Goal: Information Seeking & Learning: Learn about a topic

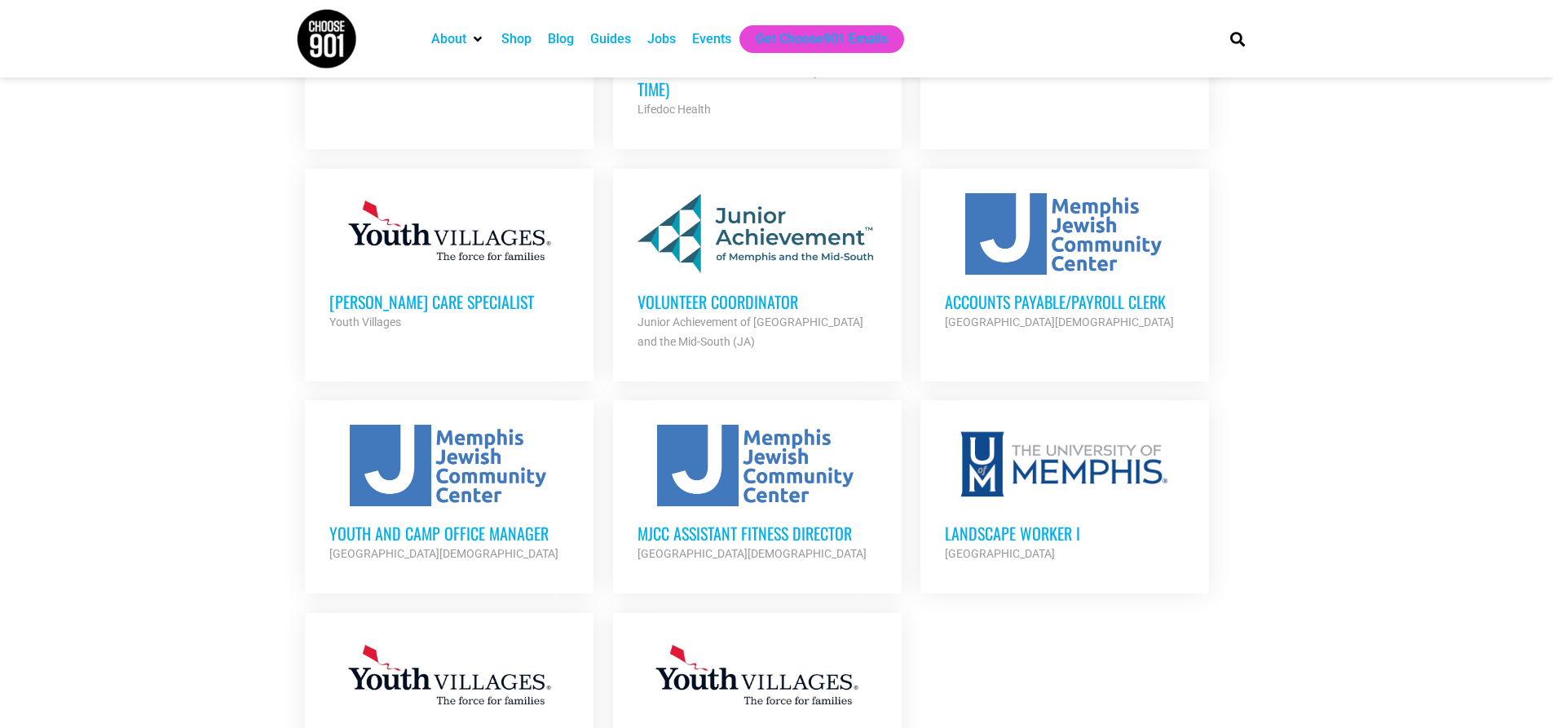
scroll to position [1549, 0]
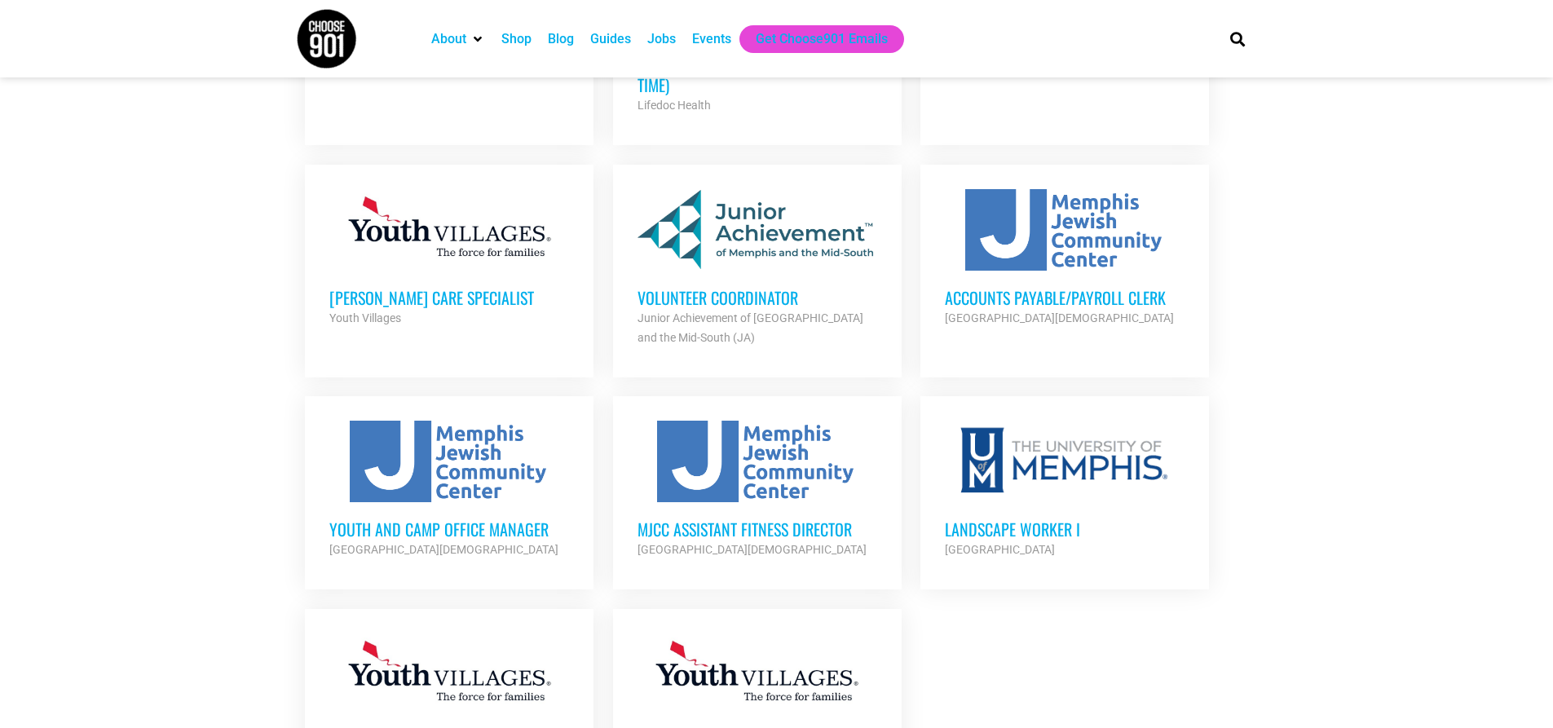
click at [746, 287] on h3 "Volunteer Coordinator" at bounding box center [758, 297] width 240 height 21
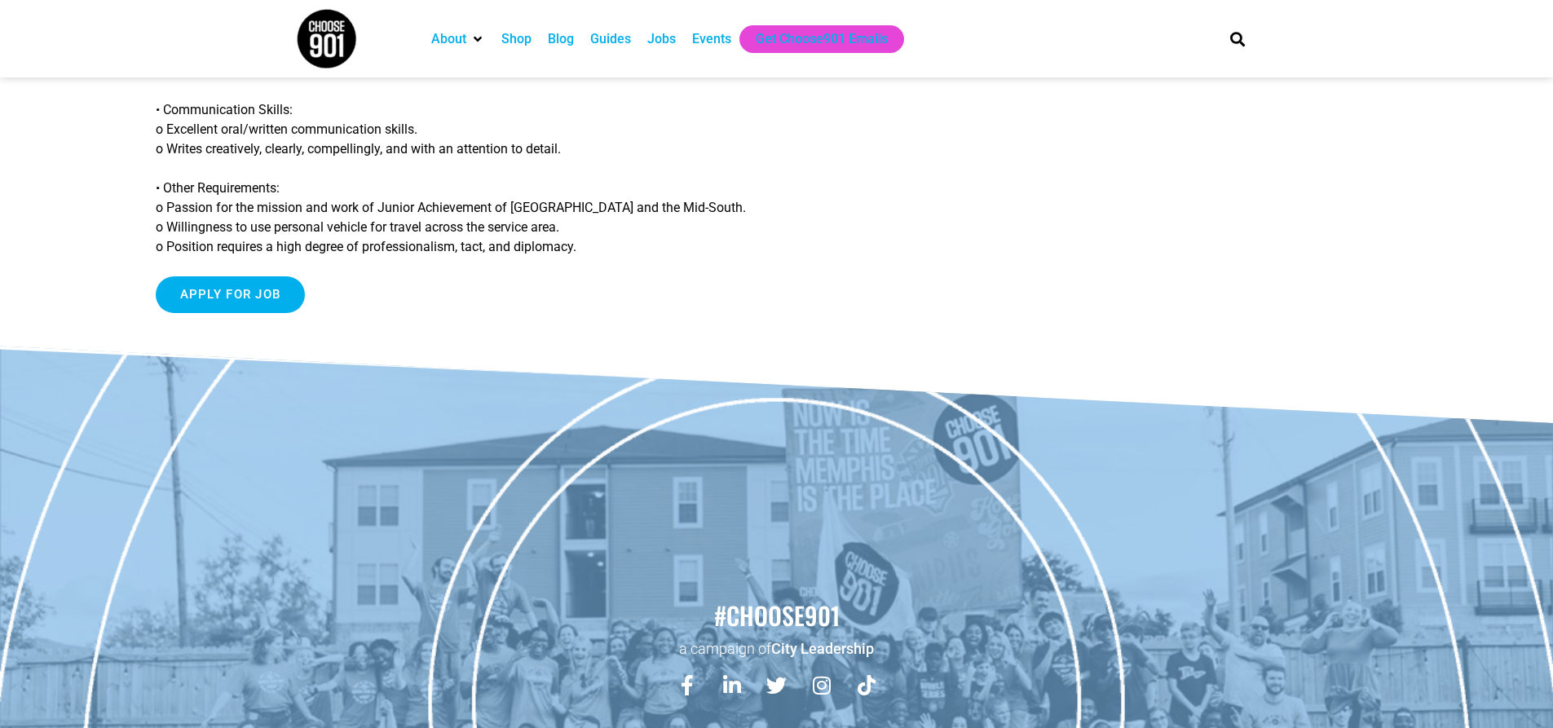
scroll to position [1691, 0]
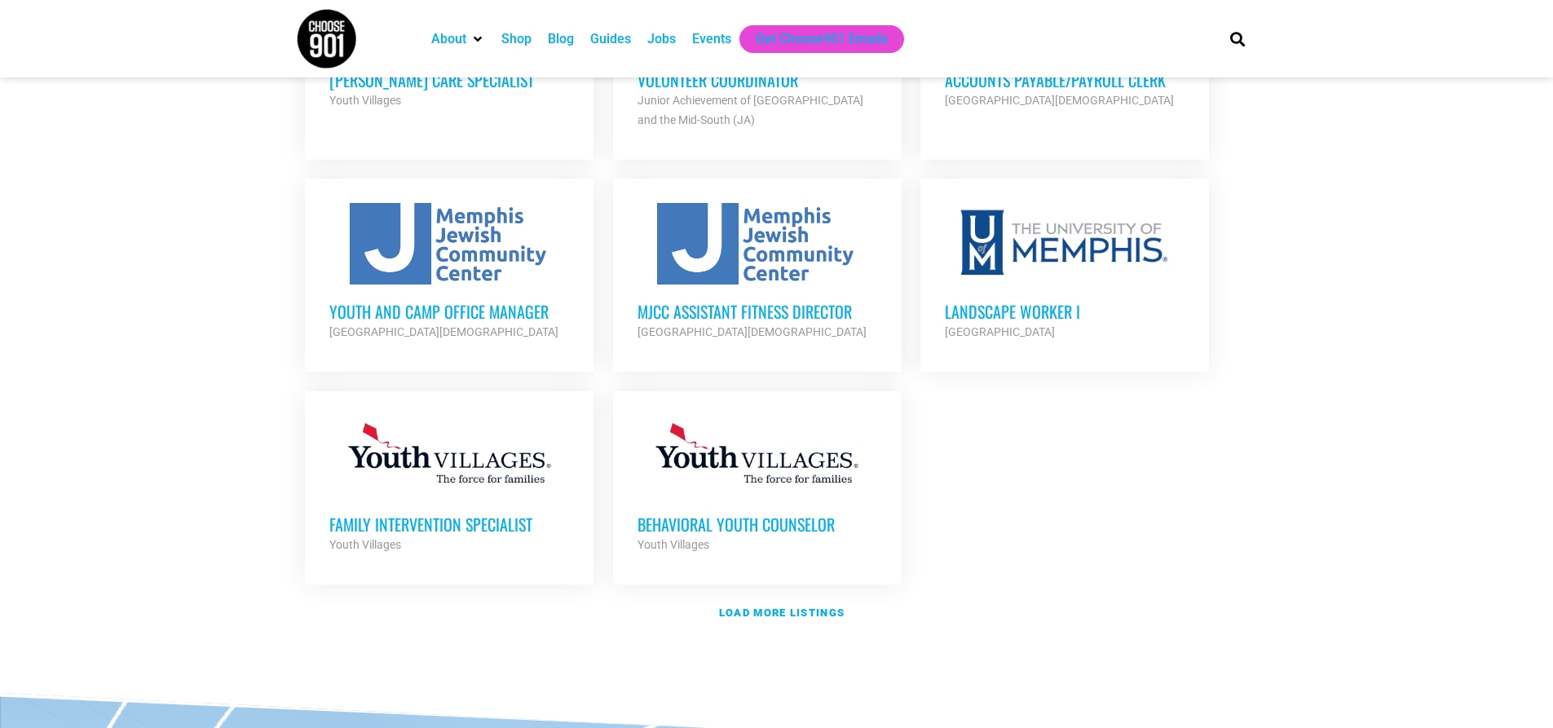
scroll to position [1875, 0]
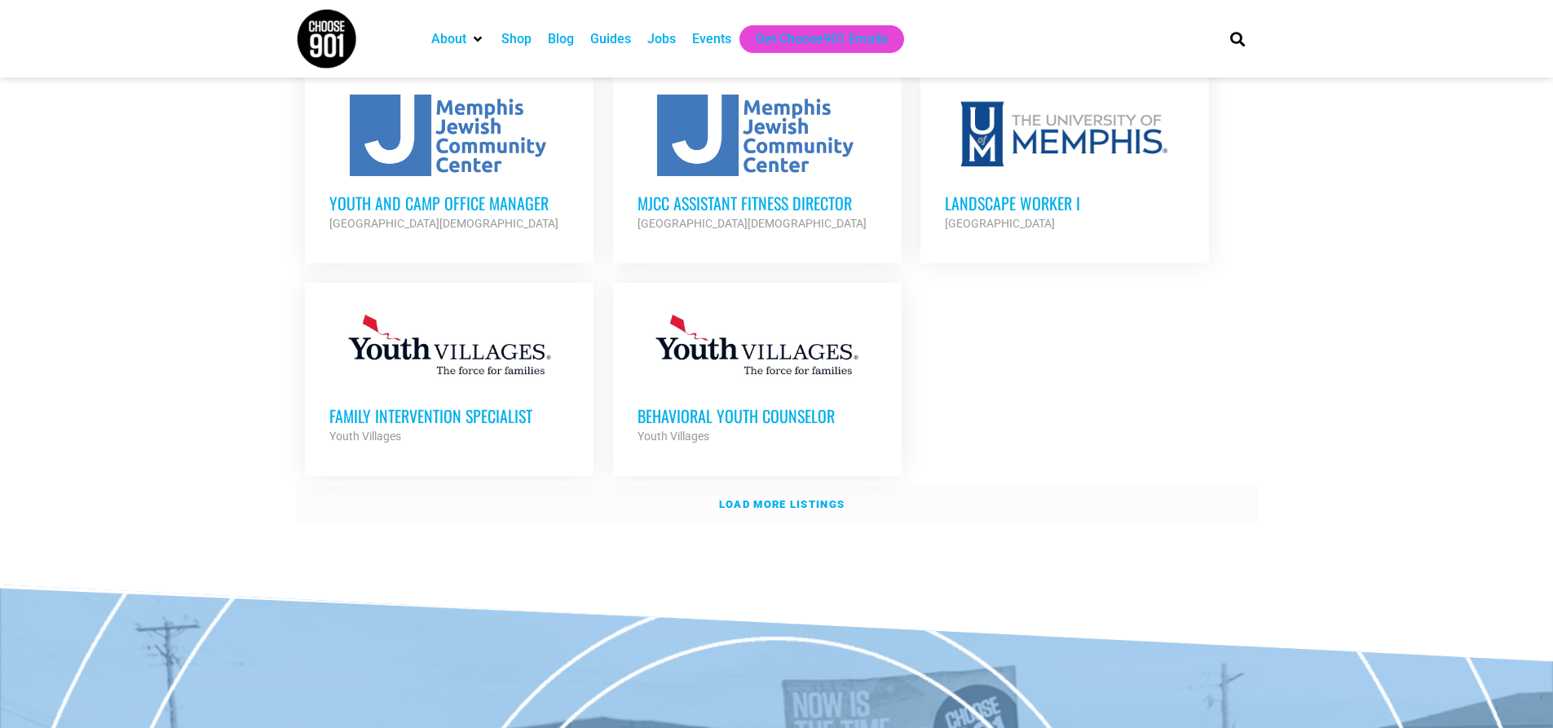
click at [810, 498] on strong "Load more listings" at bounding box center [782, 504] width 126 height 12
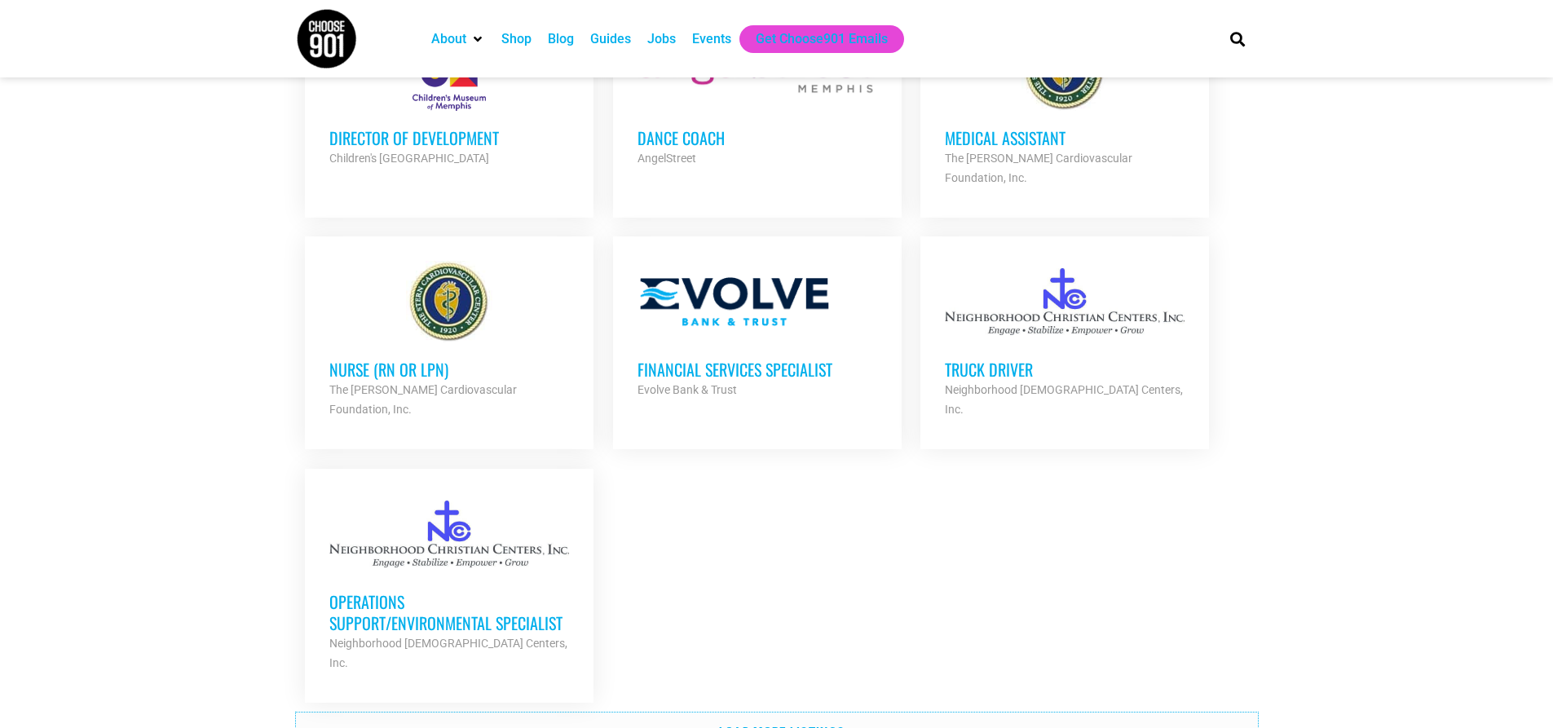
scroll to position [3342, 0]
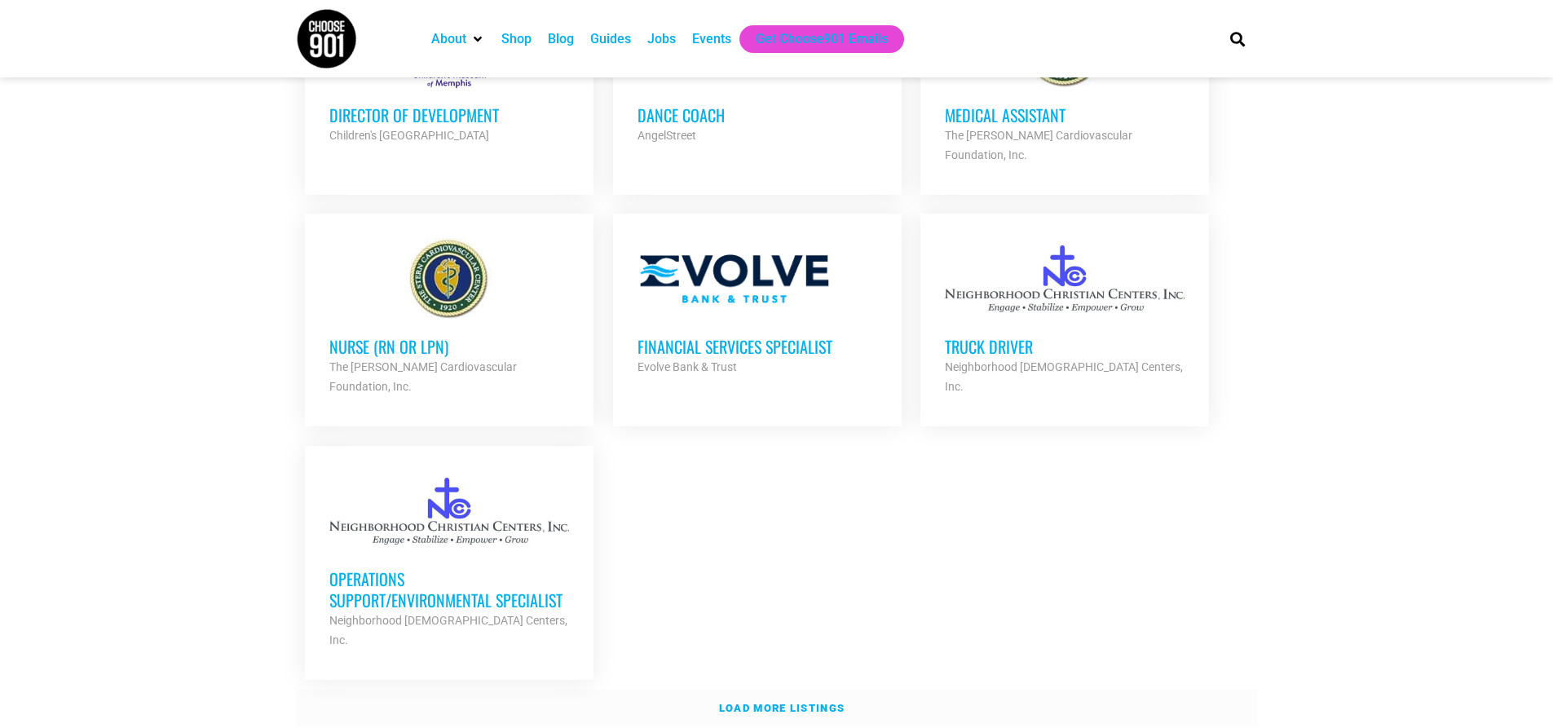
click at [823, 702] on strong "Load more listings" at bounding box center [782, 708] width 126 height 12
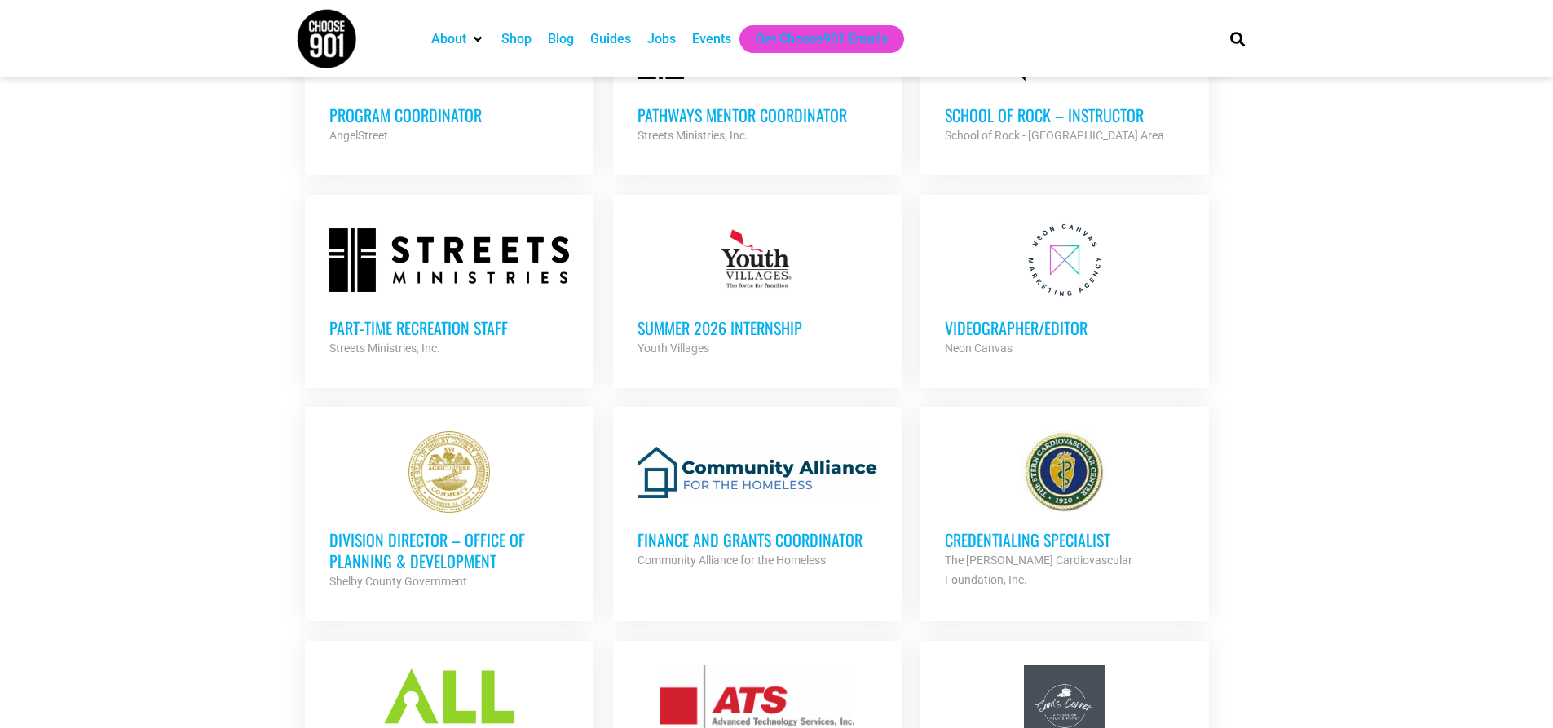
scroll to position [4321, 0]
